Goal: Find contact information: Obtain details needed to contact an individual or organization

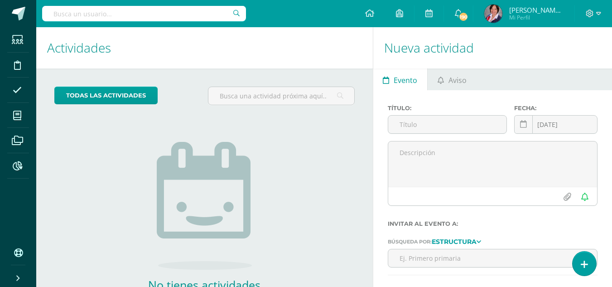
click at [102, 11] on input "text" at bounding box center [144, 13] width 204 height 15
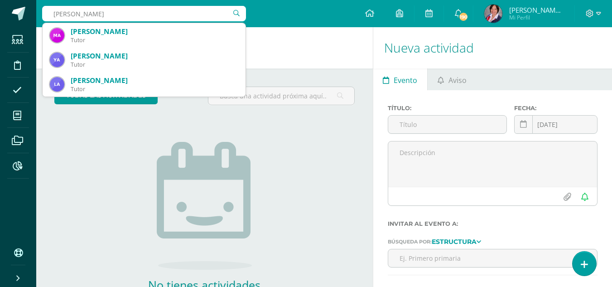
type input "arianna aguilar"
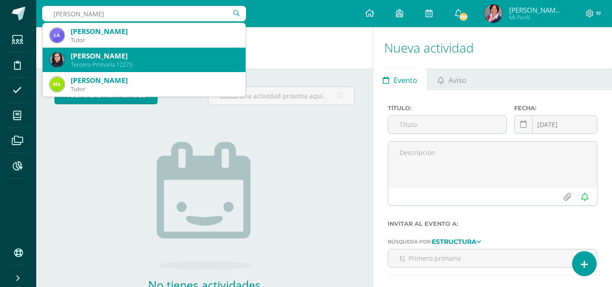
click at [103, 62] on div "Tercero Primaria 12273" at bounding box center [155, 65] width 168 height 8
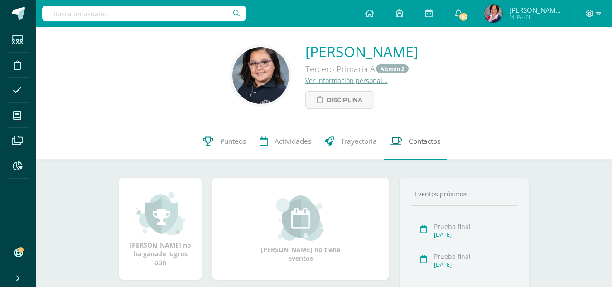
click at [420, 140] on span "Contactos" at bounding box center [425, 142] width 32 height 10
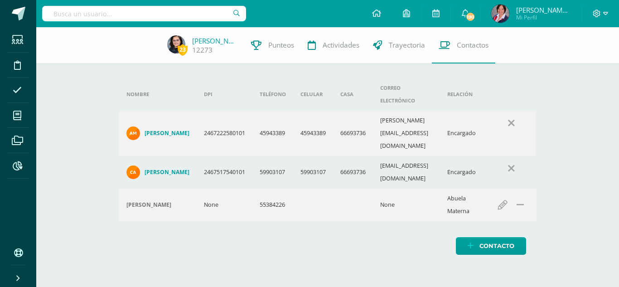
click at [419, 113] on td "alejandra@colegiotykes.com" at bounding box center [406, 133] width 67 height 45
click at [419, 113] on td "[PERSON_NAME][EMAIL_ADDRESS][DOMAIN_NAME]" at bounding box center [406, 133] width 67 height 45
copy td "[PERSON_NAME][EMAIL_ADDRESS][DOMAIN_NAME]"
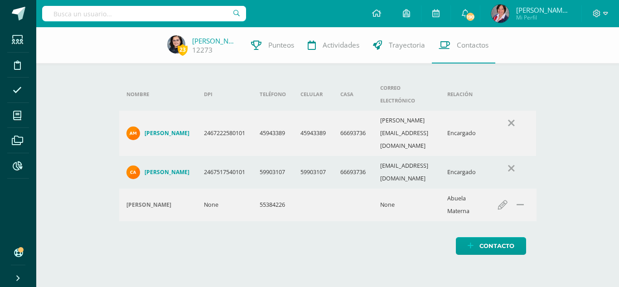
click at [427, 156] on td "[EMAIL_ADDRESS][DOMAIN_NAME]" at bounding box center [406, 172] width 67 height 33
copy td "[EMAIL_ADDRESS][DOMAIN_NAME]"
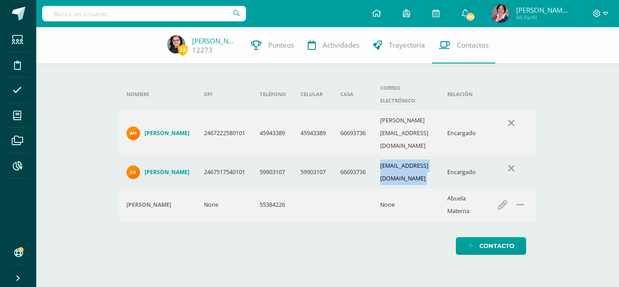
click at [186, 130] on h4 "Alejandra Motta Barrios" at bounding box center [166, 133] width 45 height 7
click at [424, 156] on td "[EMAIL_ADDRESS][DOMAIN_NAME]" at bounding box center [406, 172] width 67 height 33
click at [175, 168] on h4 "[PERSON_NAME]" at bounding box center [166, 171] width 45 height 7
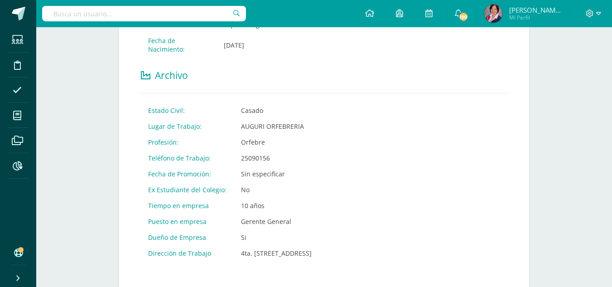
scroll to position [362, 0]
